Goal: Task Accomplishment & Management: Use online tool/utility

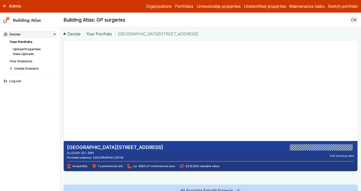
click at [338, 7] on button "Switch portfolio" at bounding box center [343, 6] width 30 height 6
click at [0, 0] on button "Playground" at bounding box center [0, 0] width 0 height 0
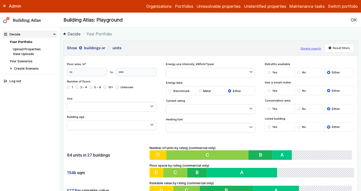
click at [256, 9] on link "Unidentified properties" at bounding box center [265, 6] width 42 height 6
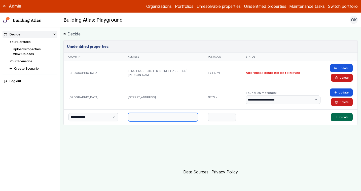
click at [151, 116] on input "text" at bounding box center [163, 117] width 70 height 9
paste input "**********"
drag, startPoint x: 186, startPoint y: 117, endPoint x: 206, endPoint y: 118, distance: 19.9
click at [206, 118] on div "**********" at bounding box center [211, 116] width 294 height 15
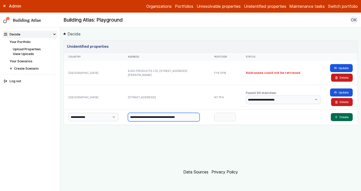
scroll to position [0, 3]
type input "**********"
click at [217, 116] on input "text" at bounding box center [225, 117] width 22 height 9
paste input "*******"
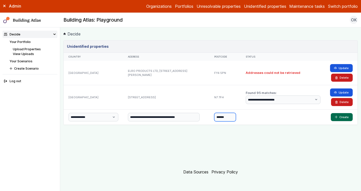
type input "*******"
drag, startPoint x: 153, startPoint y: 118, endPoint x: 190, endPoint y: 144, distance: 45.0
click at [191, 143] on div "**********" at bounding box center [210, 101] width 294 height 122
type input "**********"
click at [331, 113] on button "Create" at bounding box center [342, 117] width 22 height 8
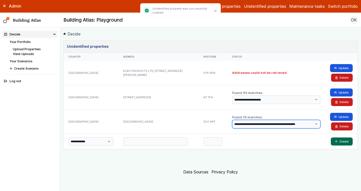
click at [248, 125] on select "**********" at bounding box center [276, 124] width 88 height 9
select select "**"
click at [232, 120] on select "**********" at bounding box center [276, 124] width 88 height 9
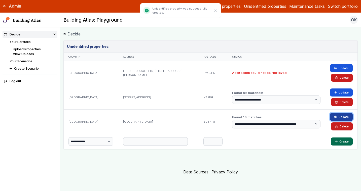
click at [334, 117] on button "Update" at bounding box center [341, 117] width 23 height 8
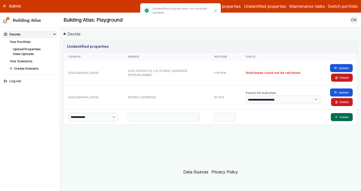
click at [26, 43] on link "Your Portfolio" at bounding box center [20, 42] width 21 height 4
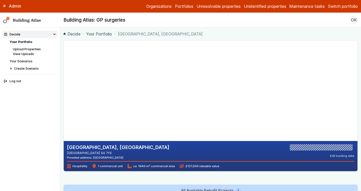
click at [64, 76] on gmp-map-3d at bounding box center [64, 91] width 0 height 101
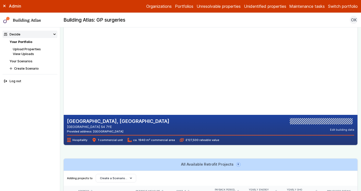
scroll to position [25, 0]
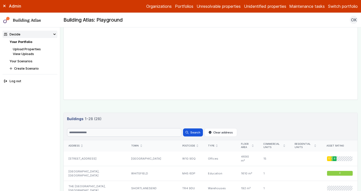
scroll to position [230, 0]
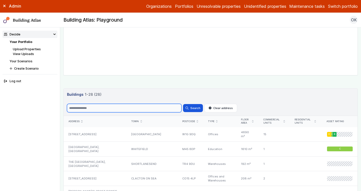
click at [120, 110] on input "Search" at bounding box center [124, 108] width 115 height 9
type input "******"
click at [183, 104] on button "Search" at bounding box center [193, 108] width 20 height 8
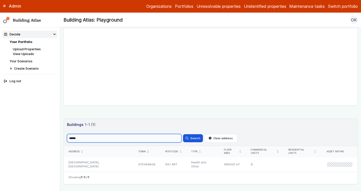
scroll to position [215, 0]
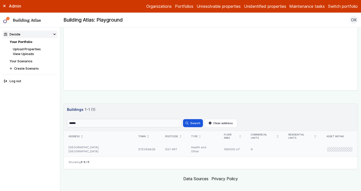
click at [96, 144] on div "LISTER HOSPITAL, COREYS MILL LANE" at bounding box center [99, 149] width 70 height 15
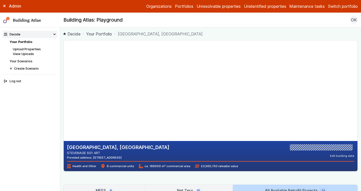
click at [248, 8] on link "Unidentified properties" at bounding box center [265, 6] width 42 height 6
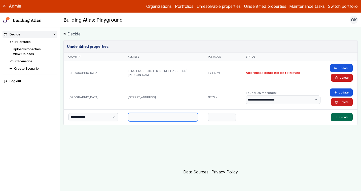
click at [161, 117] on input "text" at bounding box center [163, 117] width 70 height 9
paste input "**********"
drag, startPoint x: 186, startPoint y: 118, endPoint x: 212, endPoint y: 122, distance: 26.8
click at [212, 122] on div "**********" at bounding box center [211, 116] width 294 height 15
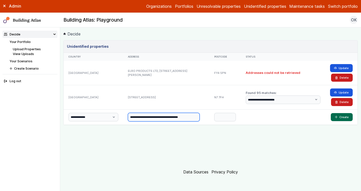
scroll to position [0, 10]
type input "**********"
click at [216, 116] on input "text" at bounding box center [225, 117] width 22 height 9
paste input "*******"
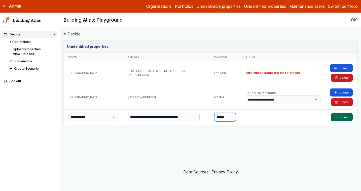
type input "*******"
drag, startPoint x: 155, startPoint y: 118, endPoint x: 162, endPoint y: 127, distance: 11.8
click at [162, 127] on div "**********" at bounding box center [210, 101] width 294 height 122
drag, startPoint x: 155, startPoint y: 117, endPoint x: 197, endPoint y: 142, distance: 49.1
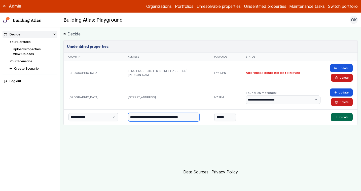
click at [197, 142] on div "**********" at bounding box center [210, 101] width 294 height 122
type input "**********"
click at [331, 113] on button "Create" at bounding box center [342, 117] width 22 height 8
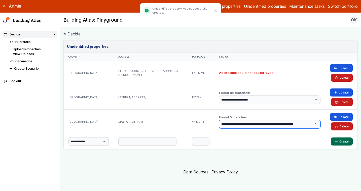
click at [253, 126] on select "**********" at bounding box center [269, 124] width 101 height 9
select select "*"
click at [219, 120] on select "**********" at bounding box center [269, 124] width 101 height 9
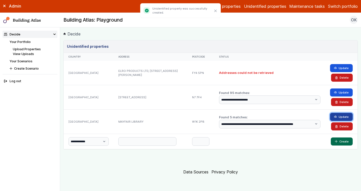
click at [343, 116] on button "Update" at bounding box center [341, 117] width 23 height 8
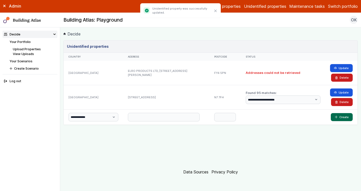
click at [24, 43] on link "Your Portfolio" at bounding box center [20, 42] width 21 height 4
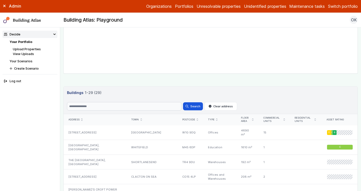
scroll to position [230, 0]
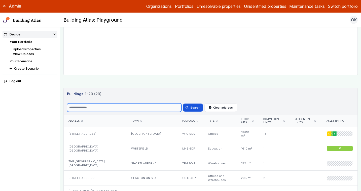
click at [87, 109] on input "Search" at bounding box center [124, 107] width 115 height 9
type input "*******"
click at [183, 104] on button "Search" at bounding box center [193, 108] width 20 height 8
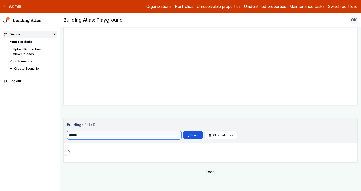
scroll to position [215, 0]
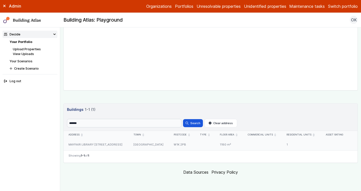
click at [119, 146] on div "MAYFAIR LIBRARY 25, SOUTH AUDLEY STREET" at bounding box center [96, 144] width 65 height 11
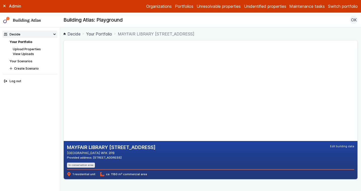
click at [188, 175] on div "1 residential unit ca. 1180 m² commercial area" at bounding box center [210, 172] width 287 height 7
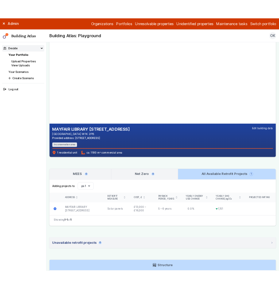
scroll to position [20, 0]
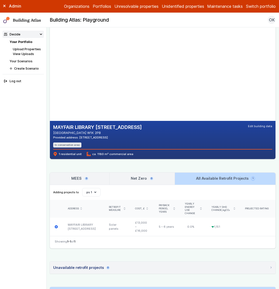
drag, startPoint x: 107, startPoint y: 74, endPoint x: 106, endPoint y: 85, distance: 10.5
click at [50, 85] on gmp-map-3d at bounding box center [50, 70] width 0 height 101
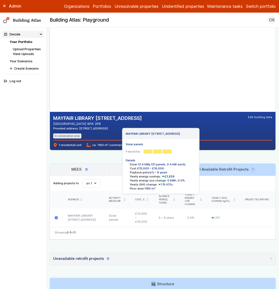
scroll to position [103, 0]
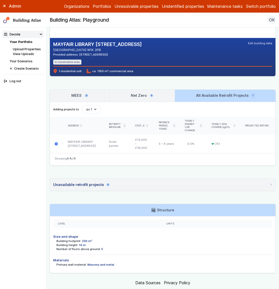
drag, startPoint x: 95, startPoint y: 238, endPoint x: 91, endPoint y: 239, distance: 4.2
click at [91, 191] on div "Building footprint: 236 m²" at bounding box center [164, 241] width 216 height 4
drag, startPoint x: 95, startPoint y: 237, endPoint x: 81, endPoint y: 238, distance: 14.7
click at [81, 191] on div "Building footprint: 236 m²" at bounding box center [164, 241] width 216 height 4
drag, startPoint x: 105, startPoint y: 247, endPoint x: 95, endPoint y: 246, distance: 9.9
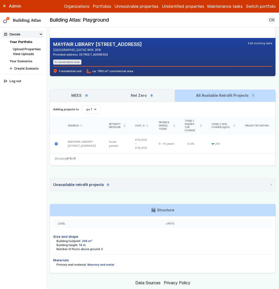
click at [95, 191] on div "Number of floors above ground: 5" at bounding box center [164, 249] width 216 height 4
drag, startPoint x: 94, startPoint y: 73, endPoint x: 102, endPoint y: 73, distance: 8.1
click at [102, 73] on div "MAYFAIR LIBRARY 25, SOUTH AUDLEY STREET LONDON W1K 2PB Provided address: MAYFAI…" at bounding box center [162, 57] width 225 height 38
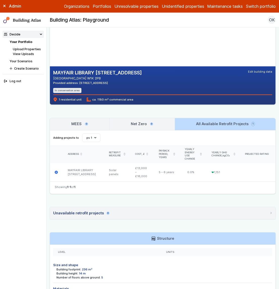
scroll to position [46, 0]
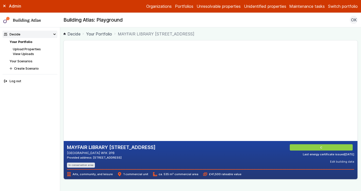
drag, startPoint x: 99, startPoint y: 154, endPoint x: 66, endPoint y: 148, distance: 32.9
click at [66, 148] on div "MAYFAIR LIBRARY 25, SOUTH AUDLEY STREET LONDON W1K 2PB Provided address: MAYFAI…" at bounding box center [211, 160] width 294 height 38
copy div "MAYFAIR LIBRARY 25, SOUTH AUDLEY STREET LONDON W1K 2PB"
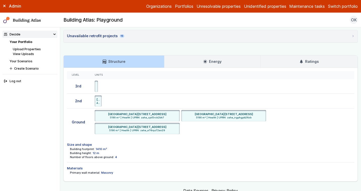
scroll to position [1070, 0]
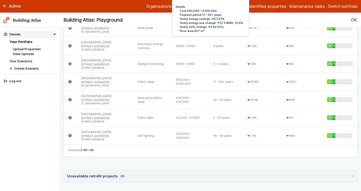
scroll to position [916, 0]
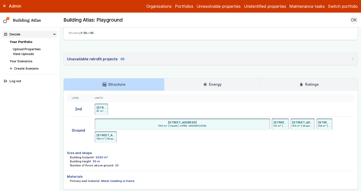
scroll to position [892, 0]
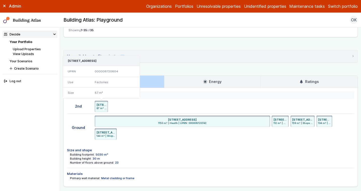
click at [80, 60] on h3 "[STREET_ADDRESS]" at bounding box center [101, 61] width 67 height 4
copy h3 "BRIDLE"
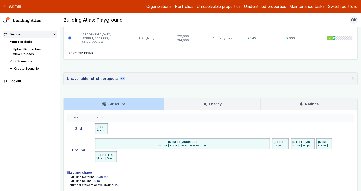
scroll to position [869, 0]
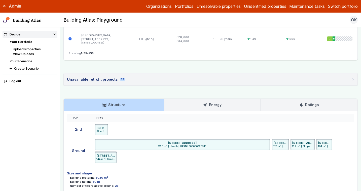
click at [21, 44] on li "Your Portfolio" at bounding box center [34, 42] width 48 height 5
click at [23, 41] on link "Your Portfolio" at bounding box center [21, 42] width 23 height 4
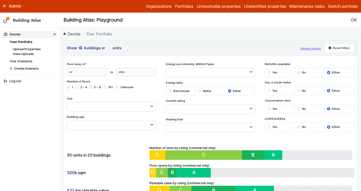
click at [0, 0] on button "units" at bounding box center [0, 0] width 0 height 0
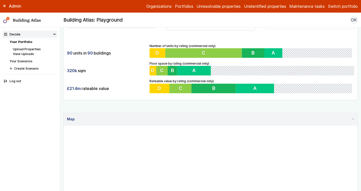
scroll to position [199, 0]
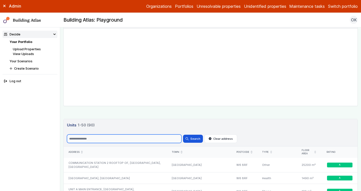
click at [86, 140] on input "Search" at bounding box center [124, 139] width 115 height 9
paste input "******"
type input "******"
click at [183, 135] on button "Search" at bounding box center [193, 139] width 20 height 8
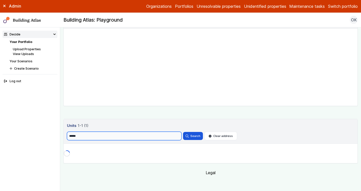
scroll to position [199, 0]
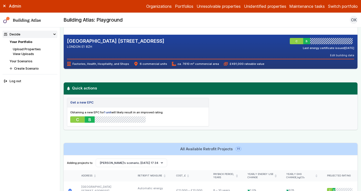
scroll to position [109, 0]
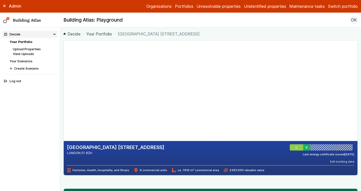
click at [23, 41] on link "Your Portfolio" at bounding box center [21, 42] width 23 height 4
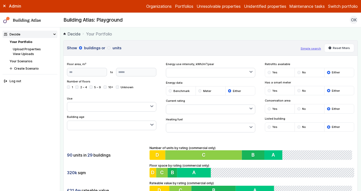
click at [108, 49] on div "submit" at bounding box center [108, 47] width 3 height 3
click at [93, 105] on button "button" at bounding box center [111, 106] width 89 height 9
click at [0, 0] on span "Factories" at bounding box center [0, 0] width 0 height 0
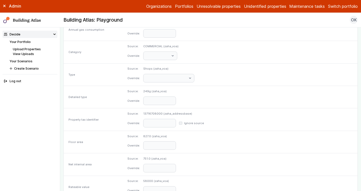
scroll to position [201, 0]
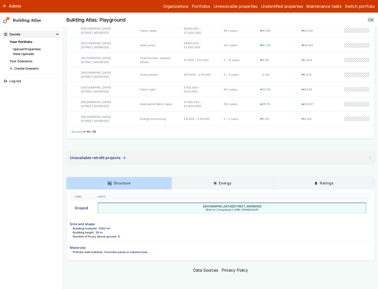
scroll to position [244, 0]
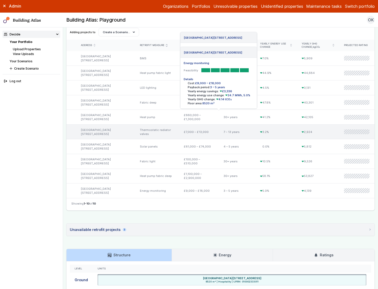
scroll to position [244, 0]
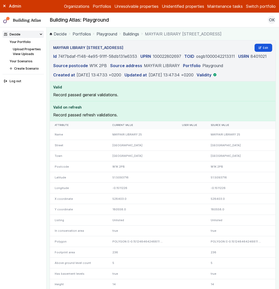
click at [224, 101] on section "Valid Record passed general validations." at bounding box center [162, 92] width 225 height 20
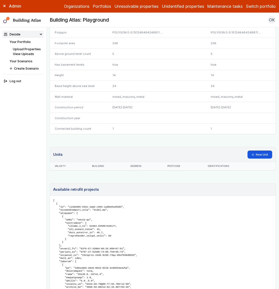
scroll to position [214, 0]
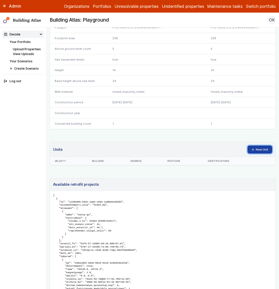
click at [253, 146] on link "New Unit" at bounding box center [259, 150] width 25 height 8
click at [260, 149] on link "New Unit" at bounding box center [259, 150] width 25 height 8
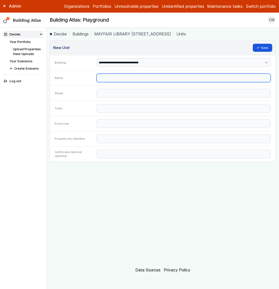
click at [107, 81] on input "text" at bounding box center [183, 78] width 174 height 9
paste input "**********"
drag, startPoint x: 159, startPoint y: 78, endPoint x: 178, endPoint y: 91, distance: 23.3
click at [188, 79] on input "**********" at bounding box center [183, 78] width 174 height 9
type input "**********"
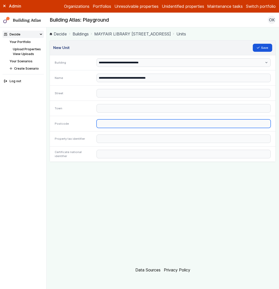
click at [111, 128] on input "text" at bounding box center [183, 124] width 174 height 9
paste input "*******"
type input "*******"
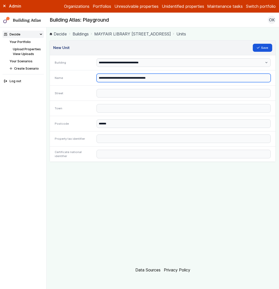
click at [151, 78] on input "**********" at bounding box center [183, 78] width 174 height 9
type input "**********"
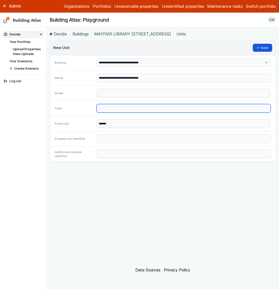
click at [115, 108] on input "text" at bounding box center [183, 108] width 174 height 9
paste input "******"
type input "******"
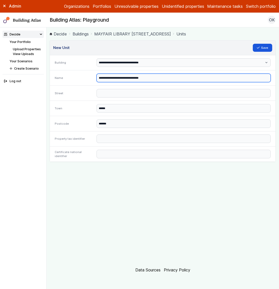
click at [120, 78] on input "**********" at bounding box center [183, 78] width 174 height 9
drag, startPoint x: 119, startPoint y: 79, endPoint x: 146, endPoint y: 78, distance: 26.4
click at [146, 78] on input "**********" at bounding box center [183, 78] width 174 height 9
type input "**********"
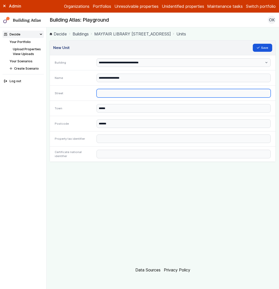
click at [118, 93] on input "text" at bounding box center [183, 93] width 174 height 9
paste input "**********"
type input "**********"
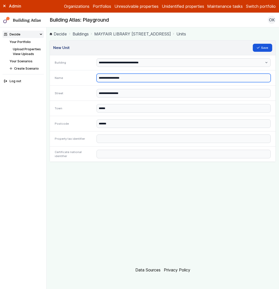
click at [134, 78] on input "**********" at bounding box center [183, 78] width 174 height 9
type input "**********"
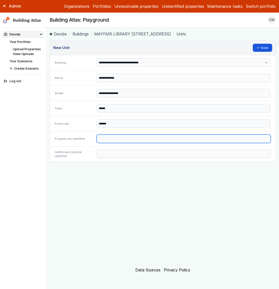
click at [107, 138] on input "text" at bounding box center [183, 139] width 174 height 9
paste input "*********"
type input "*********"
click at [272, 49] on header "New Unit Save" at bounding box center [162, 48] width 225 height 15
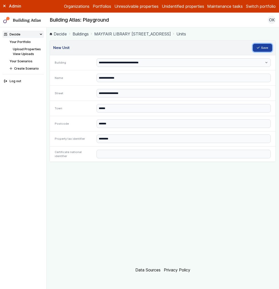
click at [266, 48] on button "Save" at bounding box center [262, 48] width 20 height 8
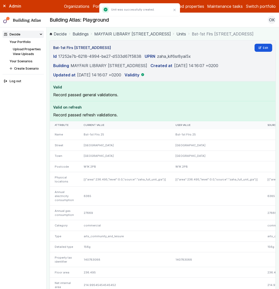
click at [119, 33] on link "MAYFAIR LIBRARY [STREET_ADDRESS]" at bounding box center [132, 34] width 77 height 6
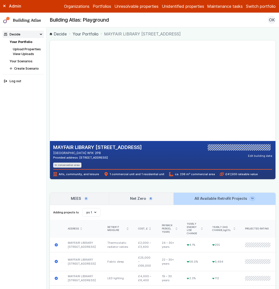
click at [109, 188] on div "MAYFAIR LIBRARY [STREET_ADDRESS] [GEOGRAPHIC_DATA] W1K 2PB Provided address: [S…" at bounding box center [163, 284] width 226 height 488
click at [152, 182] on div "MAYFAIR LIBRARY [STREET_ADDRESS] [GEOGRAPHIC_DATA] W1K 2PB Provided address: [S…" at bounding box center [163, 284] width 226 height 488
click at [173, 178] on div "MAYFAIR LIBRARY 25, SOUTH AUDLEY STREET LONDON W1K 2PB Provided address: MAYFAI…" at bounding box center [162, 160] width 225 height 38
drag, startPoint x: 176, startPoint y: 176, endPoint x: 181, endPoint y: 177, distance: 4.8
click at [181, 177] on div "MAYFAIR LIBRARY 25, SOUTH AUDLEY STREET LONDON W1K 2PB Provided address: MAYFAI…" at bounding box center [162, 160] width 225 height 38
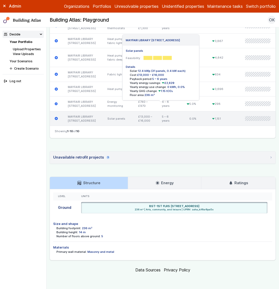
scroll to position [336, 0]
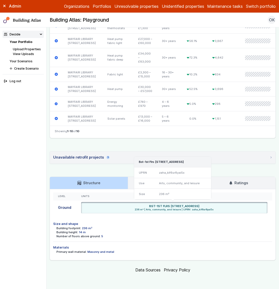
click at [132, 208] on div "BST-1ST FLRS 25, SOUTH AUDLEY STREET, LONDON W1K 2PB 236 m² | Arts, community, …" at bounding box center [174, 207] width 183 height 7
drag, startPoint x: 129, startPoint y: 208, endPoint x: 142, endPoint y: 208, distance: 12.6
click at [149, 208] on h6 "BST-1ST FLRS 25, SOUTH AUDLEY STREET, LONDON W1K 2PB" at bounding box center [174, 206] width 50 height 4
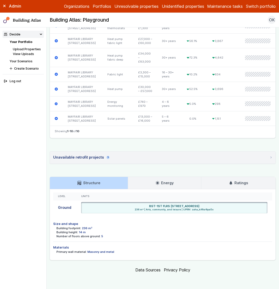
click at [142, 235] on div "Number of floors above ground: 5" at bounding box center [164, 237] width 216 height 4
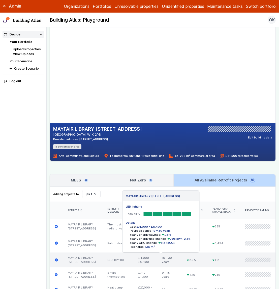
scroll to position [18, 0]
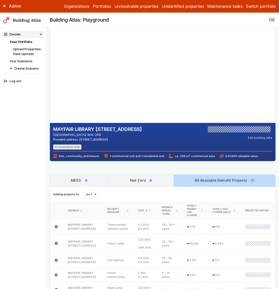
click at [126, 168] on div "MAYFAIR LIBRARY 25, SOUTH AUDLEY STREET LONDON W1K 2PB Provided address: MAYFAI…" at bounding box center [163, 266] width 226 height 488
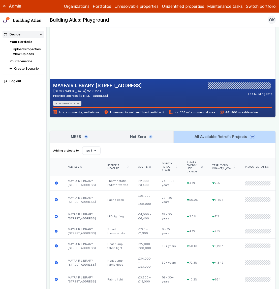
scroll to position [32, 0]
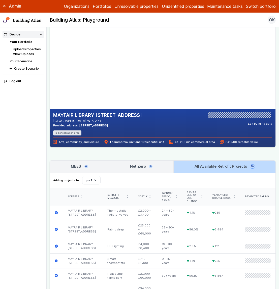
drag, startPoint x: 170, startPoint y: 142, endPoint x: 207, endPoint y: 141, distance: 36.5
click at [207, 141] on span "ca. 236 m² commercial area" at bounding box center [192, 142] width 46 height 4
click at [203, 149] on div "MAYFAIR LIBRARY 25, SOUTH AUDLEY STREET LONDON W1K 2PB Provided address: MAYFAI…" at bounding box center [163, 252] width 226 height 488
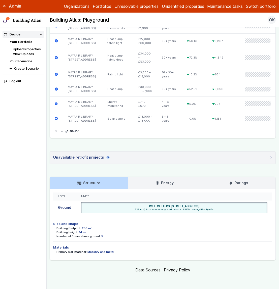
scroll to position [336, 0]
drag, startPoint x: 91, startPoint y: 229, endPoint x: 78, endPoint y: 229, distance: 13.3
click at [78, 229] on div "Building footprint: 236 m²" at bounding box center [164, 229] width 216 height 4
click at [88, 229] on dd "236 m²" at bounding box center [87, 229] width 10 height 4
click at [105, 229] on div "Building footprint: 236 m²" at bounding box center [164, 229] width 216 height 4
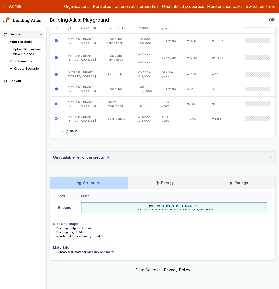
click at [107, 228] on div "Building footprint: 236 m²" at bounding box center [164, 229] width 216 height 4
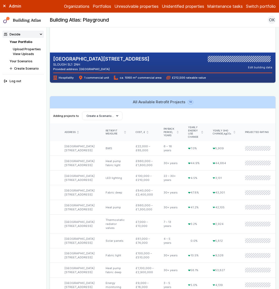
scroll to position [288, 0]
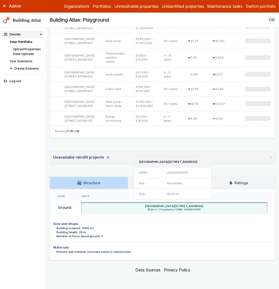
click at [170, 163] on h3 "HOLIDAY INN 75, CHURCH STREET, SLOUGH, SL1 2NH" at bounding box center [172, 162] width 67 height 4
drag, startPoint x: 201, startPoint y: 159, endPoint x: 207, endPoint y: 161, distance: 6.4
click at [207, 161] on div "HOLIDAY INN 75, CHURCH STREET, SLOUGH, SL1 2NH" at bounding box center [172, 162] width 77 height 11
copy h3 "SL1 2NH"
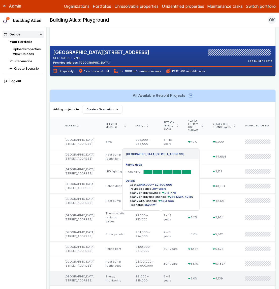
scroll to position [69, 0]
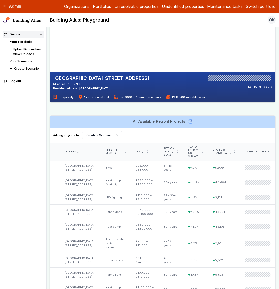
click at [129, 100] on div "HOLIDAY INN 75, CHURCH STREET SLOUGH SL1 2NH Provided address: Holiday Inn, SL1…" at bounding box center [162, 87] width 225 height 30
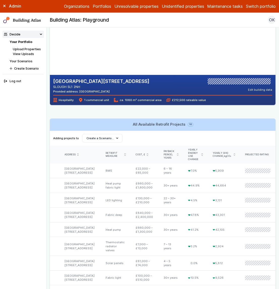
scroll to position [33, 0]
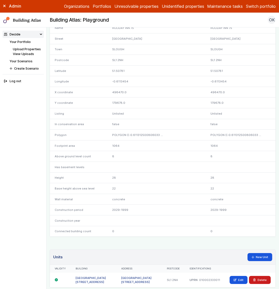
scroll to position [108, 0]
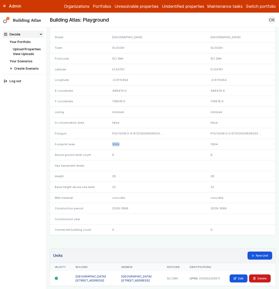
drag, startPoint x: 110, startPoint y: 145, endPoint x: 123, endPoint y: 147, distance: 13.1
click at [123, 147] on div "1064" at bounding box center [142, 144] width 70 height 11
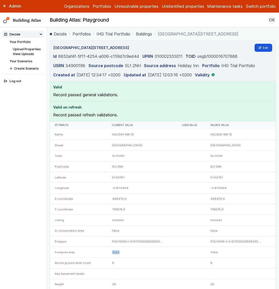
scroll to position [0, 0]
click at [24, 42] on link "Your Portfolio" at bounding box center [20, 42] width 21 height 4
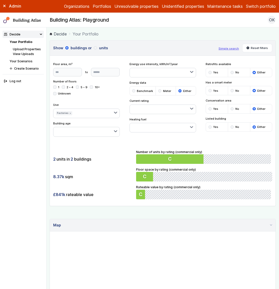
click at [24, 43] on link "Your Portfolio" at bounding box center [21, 42] width 23 height 4
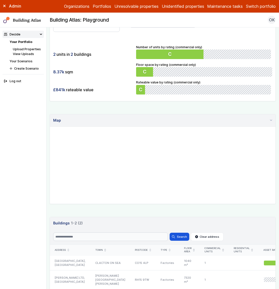
scroll to position [106, 0]
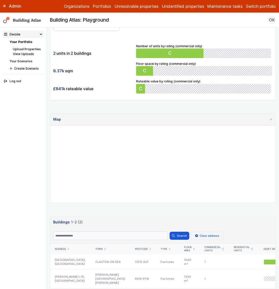
click at [203, 234] on button "Clear address" at bounding box center [207, 236] width 33 height 9
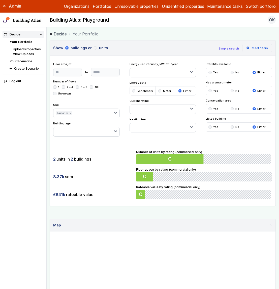
click at [253, 49] on button "Reset filters" at bounding box center [257, 48] width 30 height 9
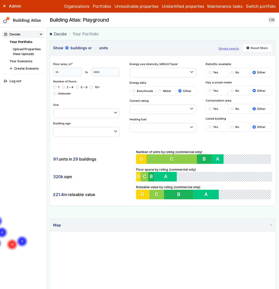
click at [117, 161] on div "91 units in 29 buildings" at bounding box center [93, 160] width 80 height 10
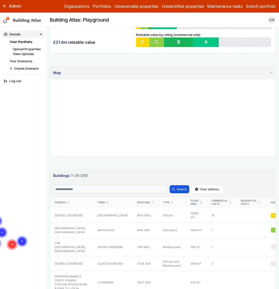
scroll to position [175, 0]
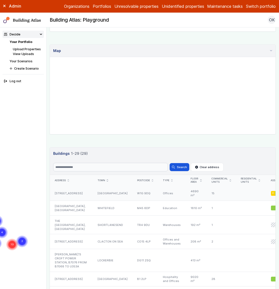
click at [71, 193] on div "7-10, CHANDOS STREET" at bounding box center [71, 194] width 43 height 15
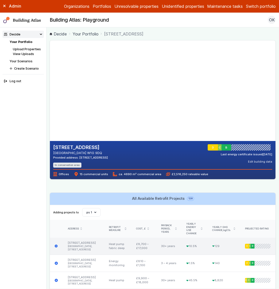
scroll to position [41, 0]
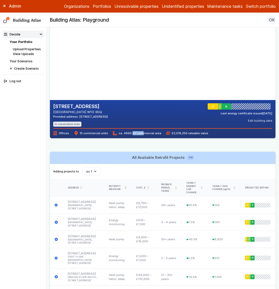
click at [124, 135] on span "ca. 4690 m² commercial area" at bounding box center [137, 133] width 48 height 4
click at [130, 138] on div "7-10, CHANDOS STREET LONDON W1G 9DQ Provided address: 7-10, Chandos Street, W1G…" at bounding box center [162, 119] width 225 height 38
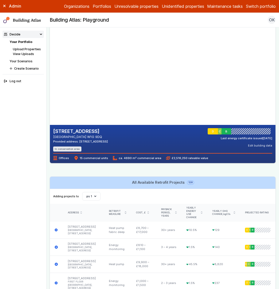
scroll to position [0, 0]
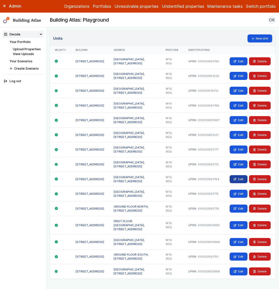
scroll to position [267, 0]
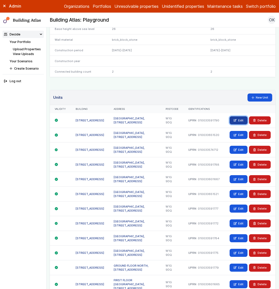
click at [233, 120] on icon at bounding box center [234, 120] width 3 height 3
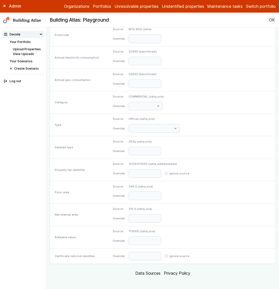
scroll to position [149, 0]
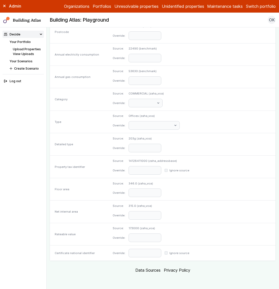
click at [139, 184] on dd "346.0 (zaha_voa)" at bounding box center [144, 184] width 33 height 4
click at [140, 196] on input "number" at bounding box center [144, 193] width 33 height 9
type input "*****"
click at [104, 194] on div "Floor area" at bounding box center [79, 189] width 58 height 22
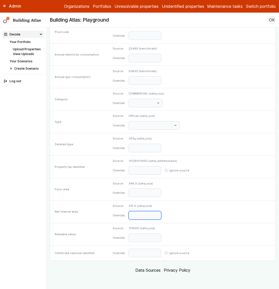
click at [142, 218] on input "number" at bounding box center [144, 215] width 33 height 9
type input "*****"
click at [95, 231] on div "Rateable value" at bounding box center [79, 234] width 58 height 22
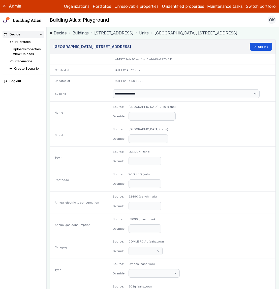
scroll to position [0, 0]
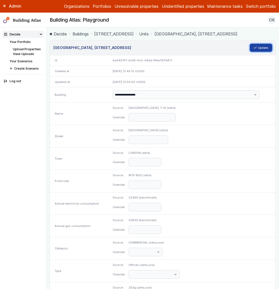
click at [260, 48] on button "Update" at bounding box center [260, 48] width 23 height 8
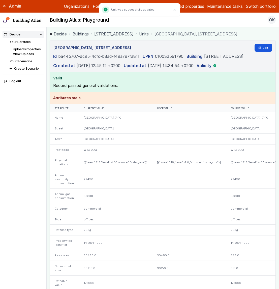
click at [110, 31] on link "[STREET_ADDRESS]" at bounding box center [113, 34] width 39 height 6
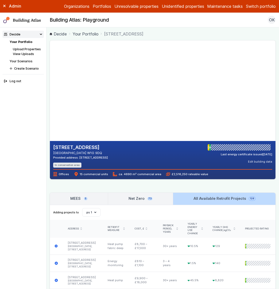
click at [125, 177] on div "7-10, CHANDOS STREET LONDON W1G 9DQ Provided address: 7-10, Chandos Street, W1G…" at bounding box center [162, 160] width 225 height 38
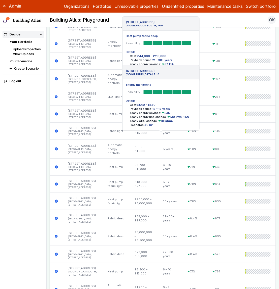
scroll to position [101, 0]
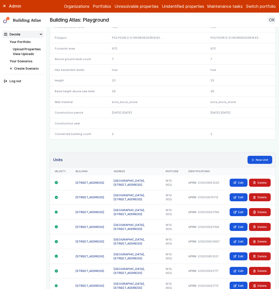
scroll to position [268, 0]
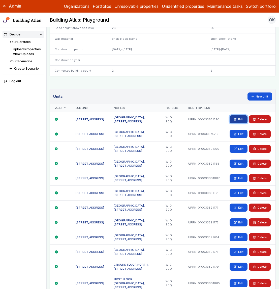
click at [235, 121] on link "Edit" at bounding box center [238, 120] width 18 height 8
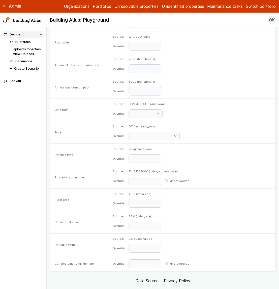
scroll to position [155, 0]
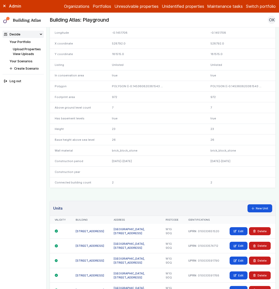
scroll to position [156, 0]
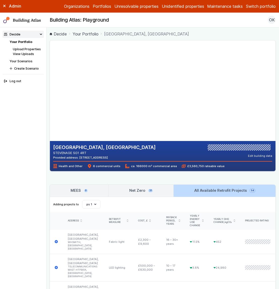
drag, startPoint x: 97, startPoint y: 100, endPoint x: 111, endPoint y: 89, distance: 18.0
click at [50, 89] on gmp-map-3d at bounding box center [50, 91] width 0 height 101
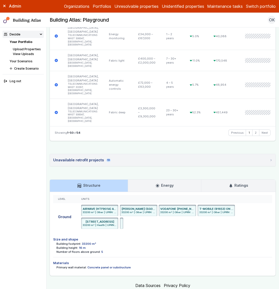
scroll to position [1408, 0]
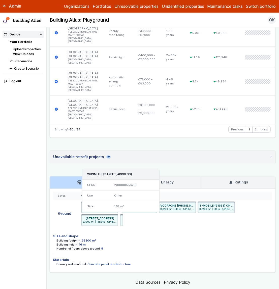
click at [121, 219] on li "UNITED NEWS, LISTER HOSPITAL, COREYS MILL LANE, STEVENAGE, HERTS SG1 4RT 138 m²…" at bounding box center [121, 220] width 3 height 11
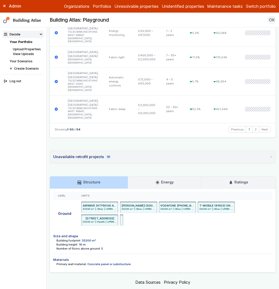
click at [88, 240] on dd "33200 m²" at bounding box center [89, 241] width 14 height 4
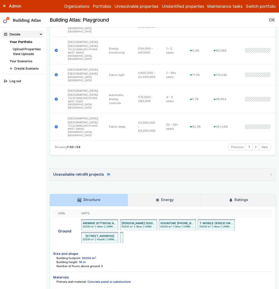
scroll to position [1420, 0]
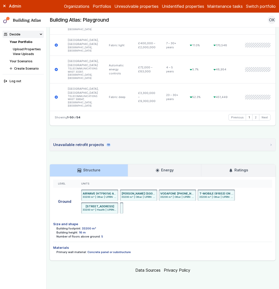
click at [85, 229] on dd "33200 m²" at bounding box center [89, 229] width 14 height 4
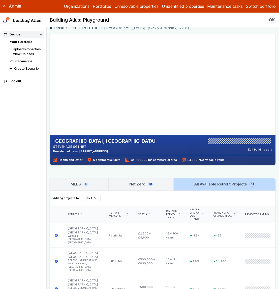
scroll to position [0, 0]
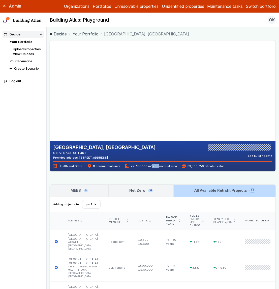
drag, startPoint x: 133, startPoint y: 167, endPoint x: 140, endPoint y: 167, distance: 6.5
click at [140, 167] on span "ca. 166000 m² commercial area" at bounding box center [150, 166] width 51 height 4
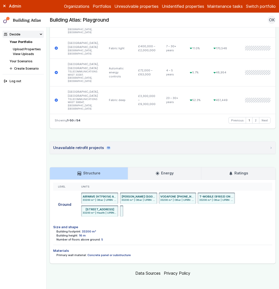
scroll to position [1420, 0]
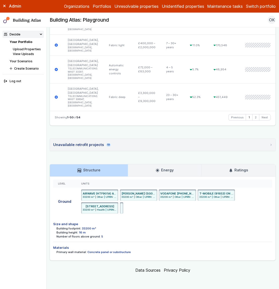
click at [235, 228] on div "Building footprint: 33200 m²" at bounding box center [164, 229] width 216 height 4
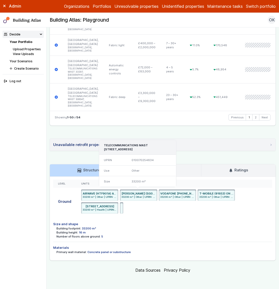
click at [144, 161] on div "010070254634" at bounding box center [150, 160] width 49 height 11
copy div "010070254634"
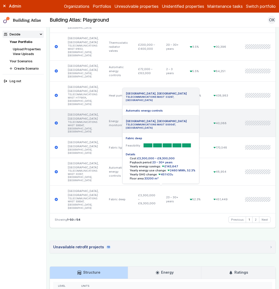
scroll to position [1316, 0]
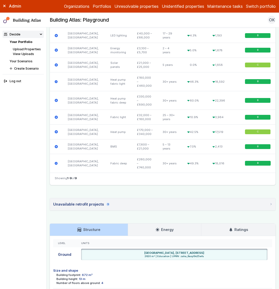
scroll to position [276, 0]
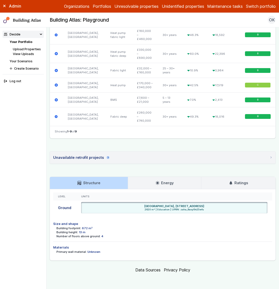
drag, startPoint x: 75, startPoint y: 228, endPoint x: 93, endPoint y: 227, distance: 19.0
click at [93, 227] on div "Building footprint: 672 m²" at bounding box center [164, 229] width 216 height 4
drag, startPoint x: 104, startPoint y: 238, endPoint x: 86, endPoint y: 237, distance: 18.7
click at [86, 237] on div "Number of floors above ground: 4" at bounding box center [164, 237] width 216 height 4
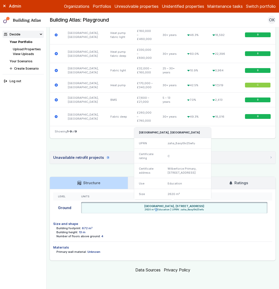
drag, startPoint x: 144, startPoint y: 220, endPoint x: 148, endPoint y: 220, distance: 4.0
click at [148, 212] on span "2620 m² | Education | UPRN: zaha_8axyl9v25wfu" at bounding box center [174, 209] width 183 height 3
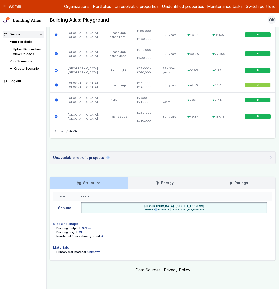
drag, startPoint x: 90, startPoint y: 238, endPoint x: 84, endPoint y: 238, distance: 6.3
click at [84, 231] on dd "672 m²" at bounding box center [87, 229] width 11 height 4
click at [146, 235] on div "Building height: 13 m" at bounding box center [164, 233] width 216 height 4
drag, startPoint x: 89, startPoint y: 238, endPoint x: 79, endPoint y: 238, distance: 10.1
click at [79, 231] on div "Building footprint: 672 m²" at bounding box center [164, 229] width 216 height 4
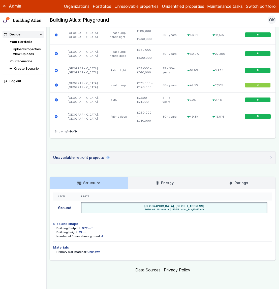
scroll to position [276, 0]
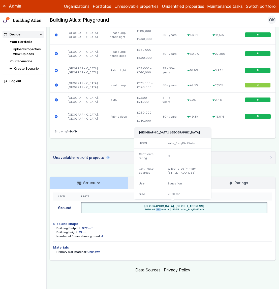
drag, startPoint x: 145, startPoint y: 212, endPoint x: 150, endPoint y: 211, distance: 4.6
click at [150, 211] on span "2620 m² | Education | UPRN: zaha_8axyl9v25wfu" at bounding box center [174, 209] width 183 height 3
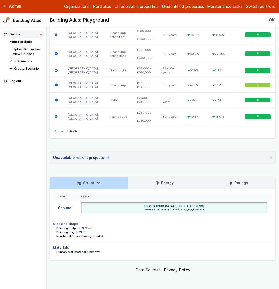
click at [78, 229] on dt "Building footprint:" at bounding box center [68, 229] width 25 height 4
click at [85, 228] on dd "672 m²" at bounding box center [87, 229] width 11 height 4
click at [183, 234] on div "Building height: 13 m" at bounding box center [164, 233] width 216 height 4
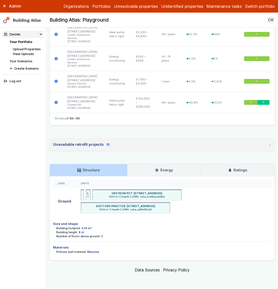
scroll to position [1131, 0]
drag, startPoint x: 81, startPoint y: 230, endPoint x: 84, endPoint y: 231, distance: 3.3
click at [84, 231] on div "Building height: 8 m" at bounding box center [163, 233] width 215 height 4
drag, startPoint x: 107, startPoint y: 237, endPoint x: 102, endPoint y: 236, distance: 5.6
click at [102, 236] on div "Number of floors above ground: 2" at bounding box center [163, 237] width 215 height 4
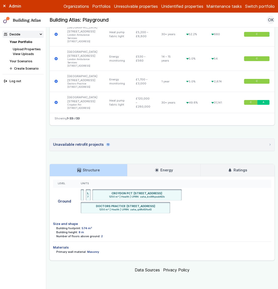
drag, startPoint x: 82, startPoint y: 228, endPoint x: 89, endPoint y: 228, distance: 7.3
click at [89, 228] on dd "574 m²" at bounding box center [87, 229] width 10 height 4
click at [144, 226] on h4 "Size and shape" at bounding box center [162, 224] width 218 height 5
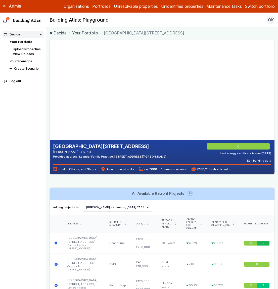
scroll to position [0, 0]
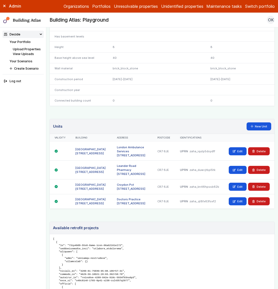
scroll to position [276, 0]
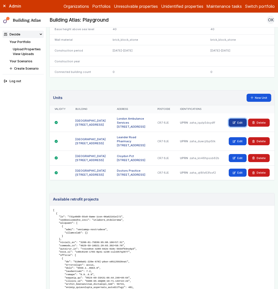
click at [236, 123] on link "Edit" at bounding box center [238, 123] width 18 height 8
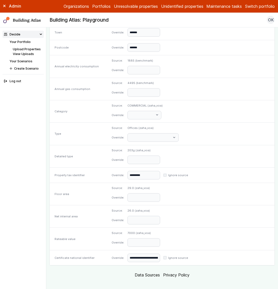
scroll to position [119, 0]
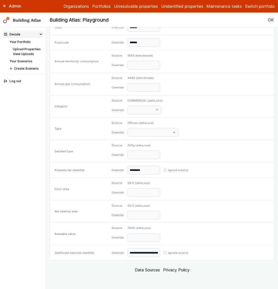
click at [5, 0] on div "Admin Organizations Portfolios Unresolvable properties Unidentified properties …" at bounding box center [139, 6] width 278 height 13
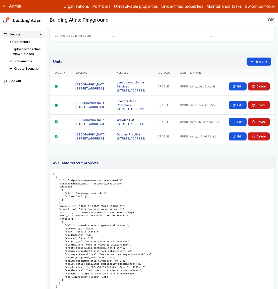
scroll to position [371, 0]
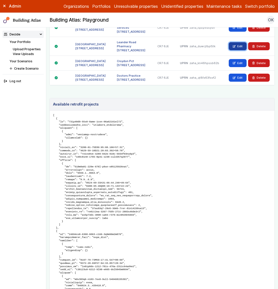
click at [233, 46] on icon at bounding box center [234, 46] width 3 height 3
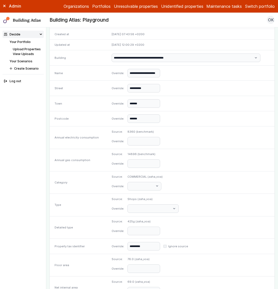
scroll to position [119, 0]
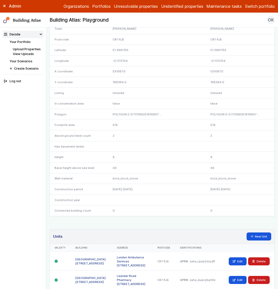
scroll to position [257, 0]
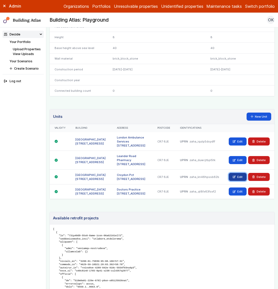
click at [236, 178] on link "Edit" at bounding box center [238, 177] width 18 height 8
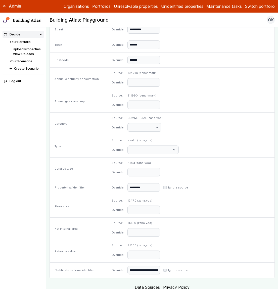
scroll to position [119, 0]
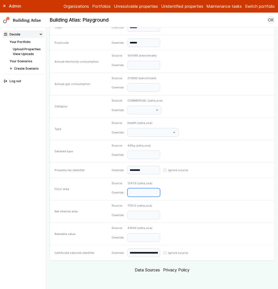
click at [140, 192] on input "number" at bounding box center [144, 193] width 33 height 9
type input "***"
click at [147, 219] on input "number" at bounding box center [144, 215] width 33 height 9
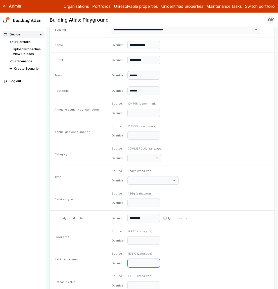
scroll to position [0, 0]
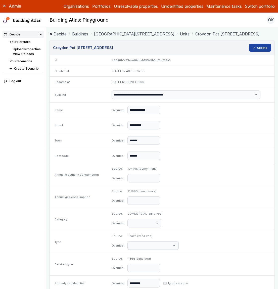
type input "***"
click at [257, 50] on button "Update" at bounding box center [260, 48] width 23 height 8
click at [190, 37] on link "Units" at bounding box center [185, 34] width 10 height 6
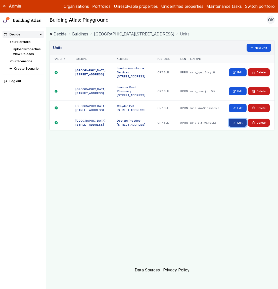
click at [235, 126] on link "Edit" at bounding box center [238, 123] width 18 height 8
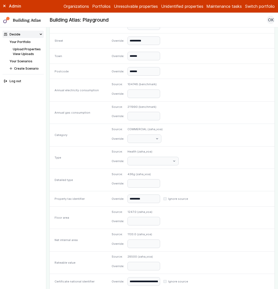
scroll to position [119, 0]
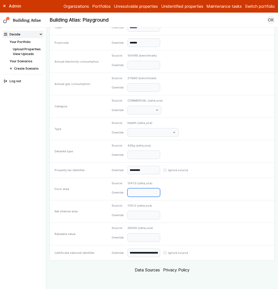
click at [152, 190] on input "number" at bounding box center [144, 193] width 33 height 9
type input "*"
type input "***"
click at [157, 221] on div "Source: 1133.0 (zaha_voa) Override:" at bounding box center [191, 212] width 168 height 22
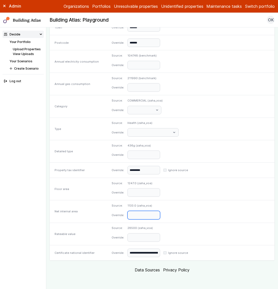
click at [153, 217] on input "number" at bounding box center [144, 215] width 33 height 9
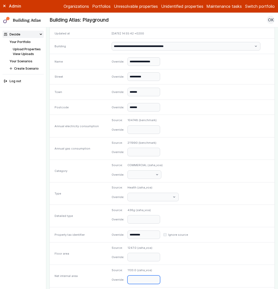
scroll to position [0, 0]
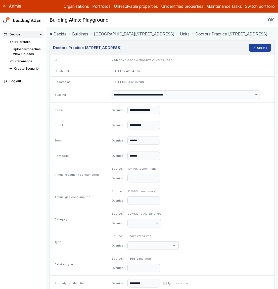
type input "***"
click at [258, 52] on button "Update" at bounding box center [260, 48] width 23 height 8
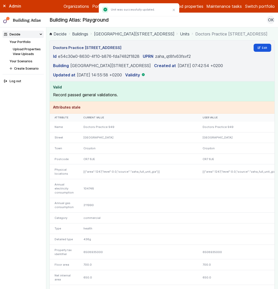
click at [156, 32] on link "[GEOGRAPHIC_DATA][STREET_ADDRESS]" at bounding box center [134, 34] width 81 height 6
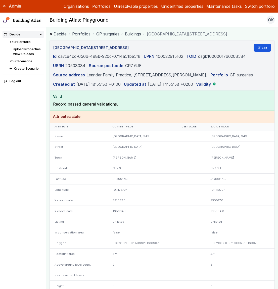
click at [137, 34] on link "Buildings" at bounding box center [133, 34] width 16 height 6
click at [188, 20] on div "Building Atlas: Playground OK Log out" at bounding box center [162, 20] width 232 height 8
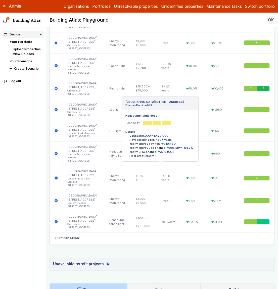
scroll to position [984, 0]
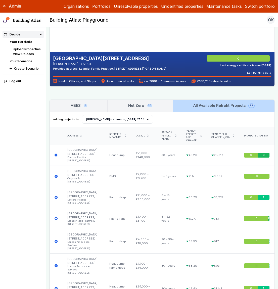
scroll to position [29, 0]
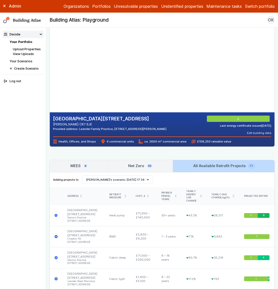
drag, startPoint x: 145, startPoint y: 142, endPoint x: 185, endPoint y: 144, distance: 39.8
click at [185, 144] on div "LEANDER ROAD PRIMARY CARE CENTRE 949, LONDON ROAD THORNTON HEATH CR7 6JE Provid…" at bounding box center [162, 130] width 225 height 34
click at [177, 141] on span "ca. 2600 m² commercial area" at bounding box center [163, 142] width 48 height 4
drag, startPoint x: 180, startPoint y: 142, endPoint x: 138, endPoint y: 148, distance: 42.4
click at [145, 140] on span "ca. 2600 m² commercial area" at bounding box center [163, 142] width 48 height 4
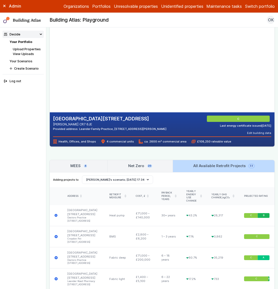
click at [262, 7] on button "Switch portfolio" at bounding box center [260, 6] width 30 height 6
click at [0, 0] on button "E.ON Schools [GEOGRAPHIC_DATA]" at bounding box center [0, 0] width 0 height 0
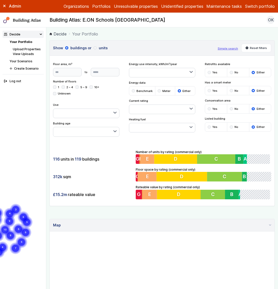
scroll to position [257, 0]
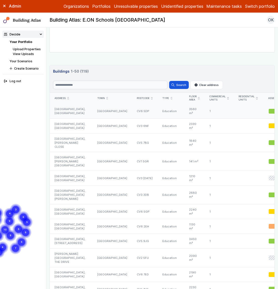
click at [68, 115] on div "BROAD HEATH COMMUNITY PRIMARY SCHOOL, HANFORD CLOSE" at bounding box center [71, 111] width 43 height 15
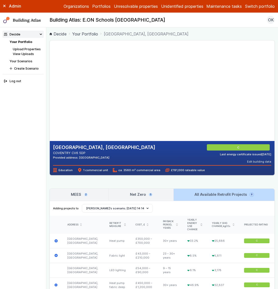
click at [157, 180] on div "BROAD HEATH COMMUNITY PRIMARY SCHOOL, HANFORD CLOSE COVENTRY CV6 5DP Provided a…" at bounding box center [163, 263] width 226 height 446
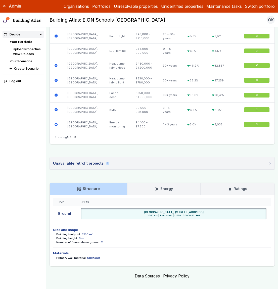
scroll to position [292, 0]
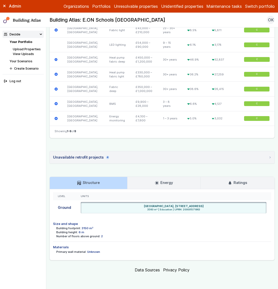
drag, startPoint x: 81, startPoint y: 229, endPoint x: 88, endPoint y: 230, distance: 6.6
click at [88, 230] on dd "3150 m²" at bounding box center [88, 229] width 12 height 4
drag, startPoint x: 99, startPoint y: 238, endPoint x: 104, endPoint y: 238, distance: 5.3
click at [104, 238] on div "Number of floors above ground: 2" at bounding box center [163, 237] width 215 height 4
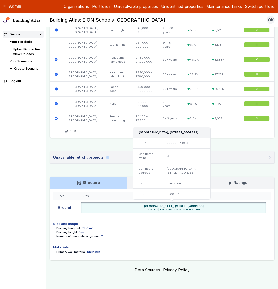
click at [150, 210] on span "3560 m² | Education | UPRN: 200001571863" at bounding box center [174, 209] width 183 height 3
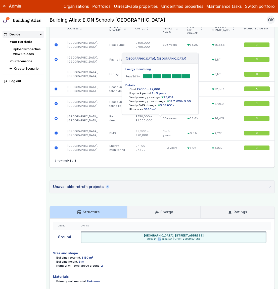
scroll to position [88, 0]
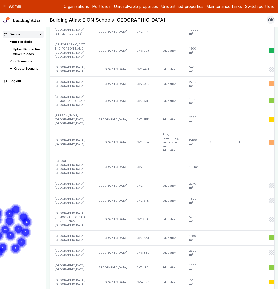
scroll to position [672, 0]
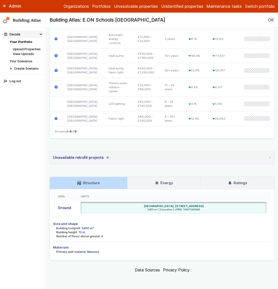
scroll to position [317, 0]
drag, startPoint x: 105, startPoint y: 238, endPoint x: 96, endPoint y: 238, distance: 8.8
click at [96, 238] on div "Number of floors above ground: 4" at bounding box center [163, 237] width 215 height 4
drag, startPoint x: 82, startPoint y: 230, endPoint x: 86, endPoint y: 229, distance: 4.3
click at [86, 229] on dd "5450 m²" at bounding box center [88, 229] width 12 height 4
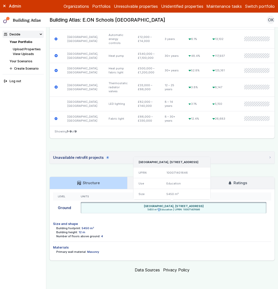
drag, startPoint x: 144, startPoint y: 211, endPoint x: 151, endPoint y: 211, distance: 7.3
click at [151, 211] on span "5450 m² | Education | UPRN: 100071401646" at bounding box center [174, 209] width 183 height 3
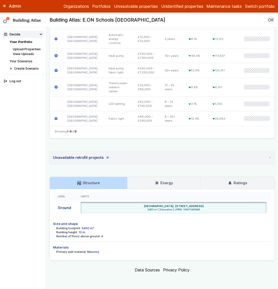
click at [164, 230] on div "Building footprint: 5450 m²" at bounding box center [163, 229] width 215 height 4
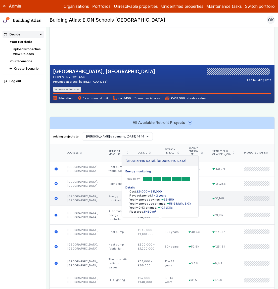
scroll to position [0, 0]
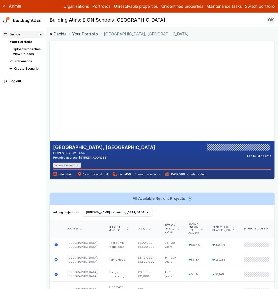
drag, startPoint x: 107, startPoint y: 75, endPoint x: 103, endPoint y: 99, distance: 24.4
click at [50, 99] on gmp-map-3d at bounding box center [50, 91] width 0 height 101
drag, startPoint x: 131, startPoint y: 107, endPoint x: 121, endPoint y: 97, distance: 14.6
click at [50, 97] on gmp-map-3d at bounding box center [50, 91] width 0 height 101
click at [50, 98] on gmp-map at bounding box center [50, 91] width 0 height 101
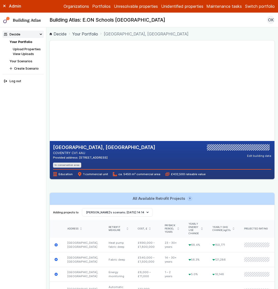
drag, startPoint x: 226, startPoint y: 110, endPoint x: 225, endPoint y: 107, distance: 3.5
click at [50, 107] on gmp-map at bounding box center [50, 91] width 0 height 101
drag, startPoint x: 215, startPoint y: 96, endPoint x: 218, endPoint y: 96, distance: 3.0
click at [50, 96] on gmp-map at bounding box center [50, 91] width 0 height 101
drag, startPoint x: 216, startPoint y: 114, endPoint x: 213, endPoint y: 103, distance: 11.5
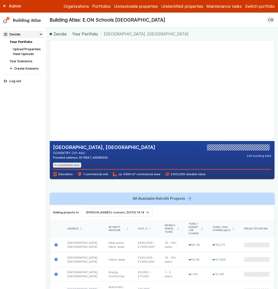
click at [50, 103] on gmp-map at bounding box center [50, 91] width 0 height 101
drag, startPoint x: 109, startPoint y: 116, endPoint x: 108, endPoint y: 112, distance: 4.5
click at [50, 112] on gmp-map-3d at bounding box center [50, 91] width 0 height 101
drag, startPoint x: 222, startPoint y: 88, endPoint x: 223, endPoint y: 91, distance: 3.6
click at [50, 91] on gmp-map at bounding box center [50, 91] width 0 height 101
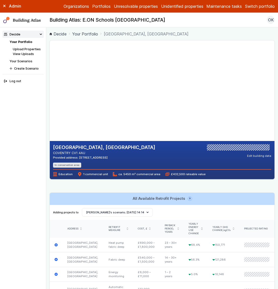
drag, startPoint x: 124, startPoint y: 113, endPoint x: 125, endPoint y: 106, distance: 6.7
click at [50, 106] on gmp-map-3d at bounding box center [50, 91] width 0 height 101
drag, startPoint x: 127, startPoint y: 100, endPoint x: 125, endPoint y: 104, distance: 4.2
click at [50, 104] on gmp-map-3d at bounding box center [50, 91] width 0 height 101
click at [50, 108] on gmp-map-3d at bounding box center [50, 91] width 0 height 101
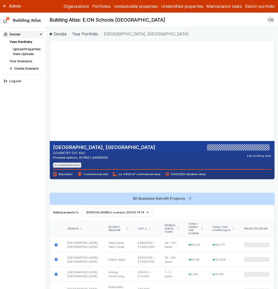
drag, startPoint x: 86, startPoint y: 112, endPoint x: 89, endPoint y: 104, distance: 8.2
click at [50, 104] on gmp-map-3d at bounding box center [50, 91] width 0 height 101
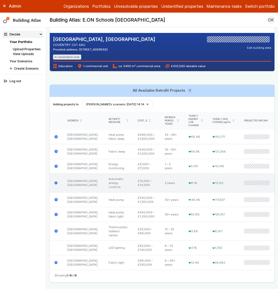
scroll to position [120, 0]
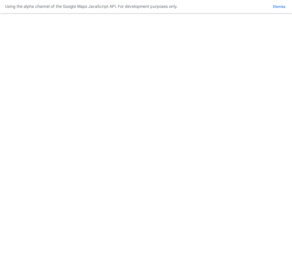
scroll to position [181, 0]
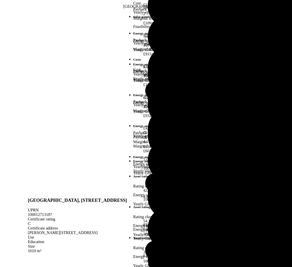
drag, startPoint x: 111, startPoint y: 122, endPoint x: 113, endPoint y: 112, distance: 9.9
drag, startPoint x: 122, startPoint y: 84, endPoint x: 114, endPoint y: 104, distance: 21.7
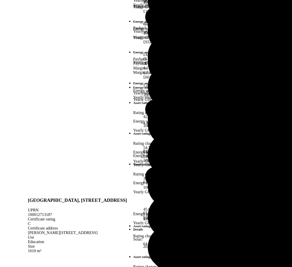
scroll to position [74, 0]
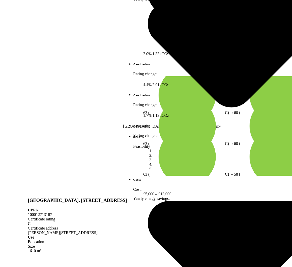
scroll to position [31, 0]
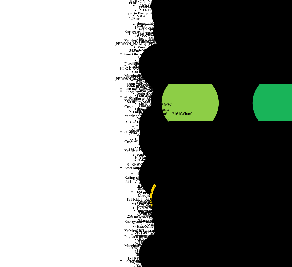
scroll to position [243, 0]
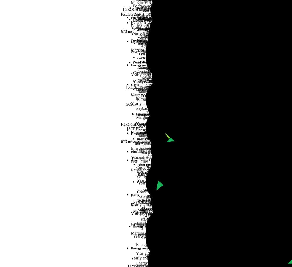
scroll to position [143, 0]
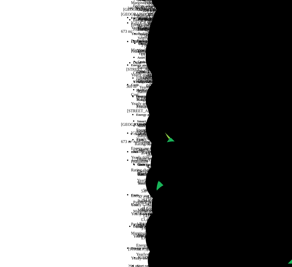
click at [0, 0] on div "submit" at bounding box center [0, 0] width 0 height 0
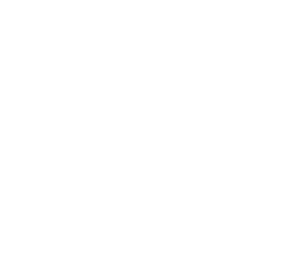
scroll to position [97, 0]
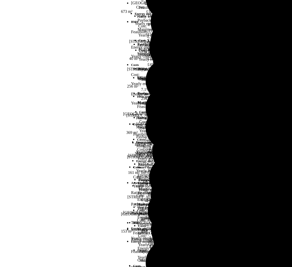
click at [0, 0] on div "submit" at bounding box center [0, 0] width 0 height 0
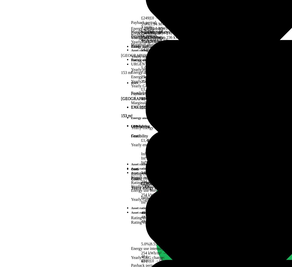
scroll to position [102, 0]
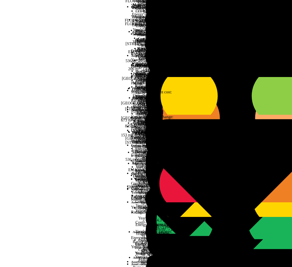
scroll to position [146, 0]
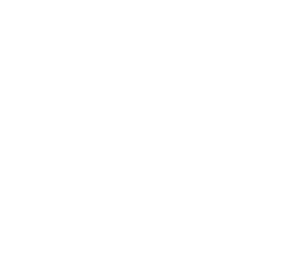
click at [0, 0] on button "Delete" at bounding box center [0, 0] width 0 height 0
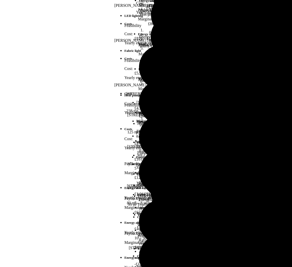
scroll to position [42, 0]
